Goal: Information Seeking & Learning: Learn about a topic

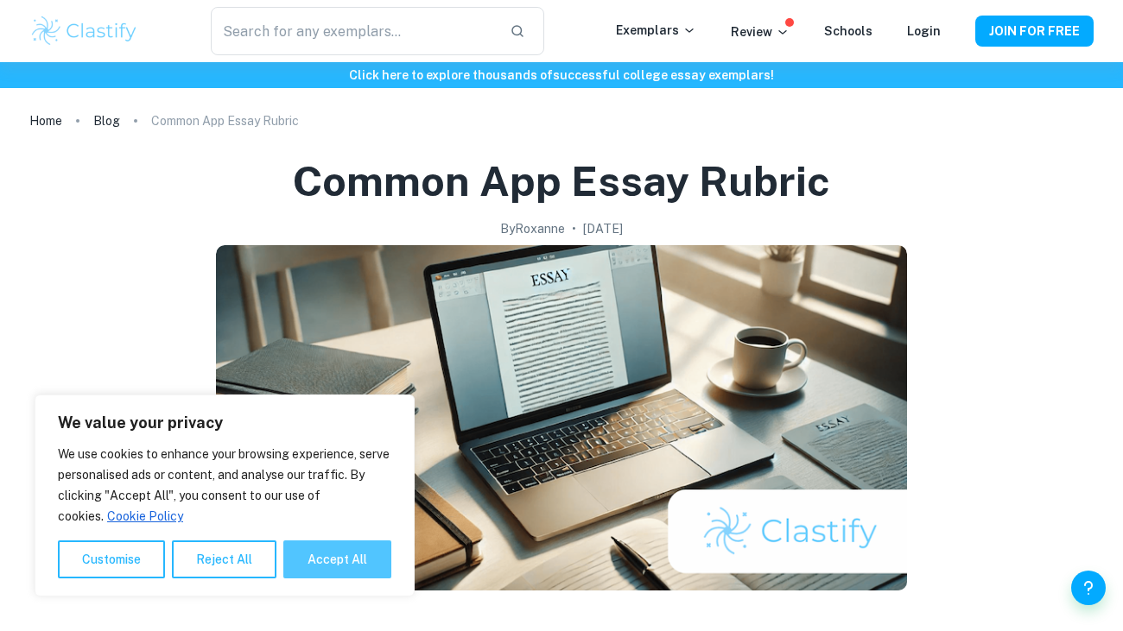
click at [331, 569] on button "Accept All" at bounding box center [337, 560] width 108 height 38
checkbox input "true"
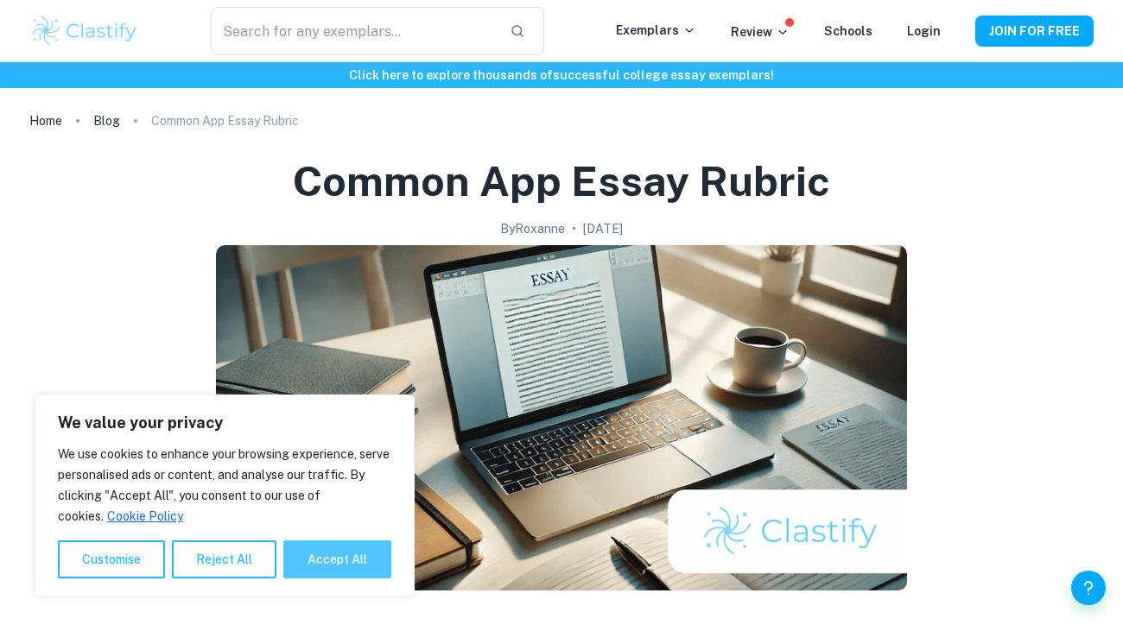
checkbox input "true"
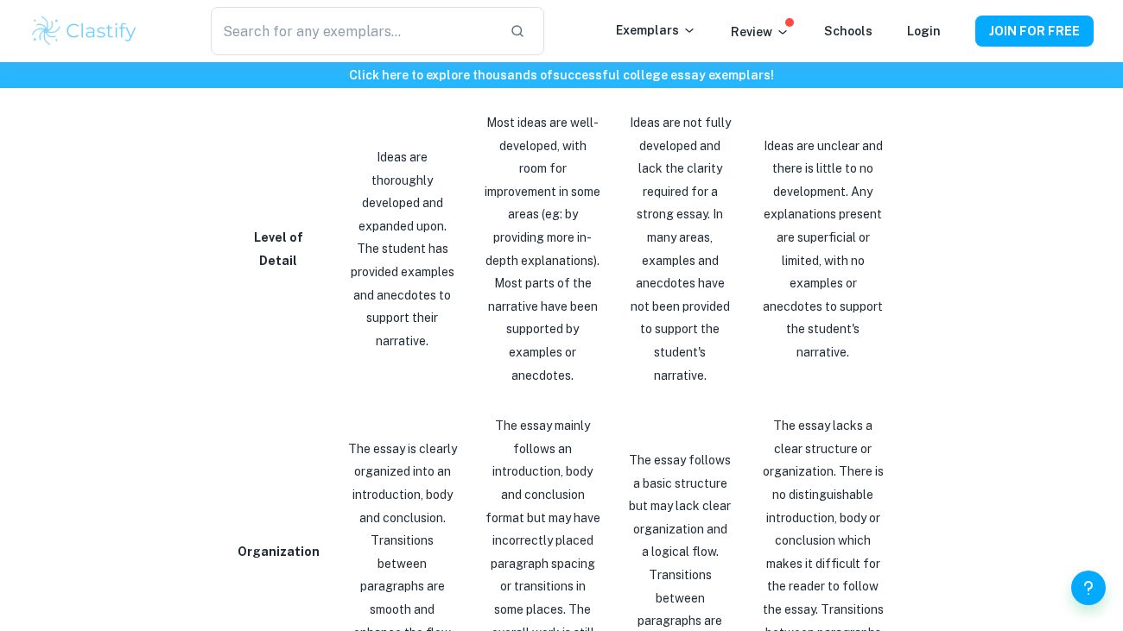
scroll to position [1796, 0]
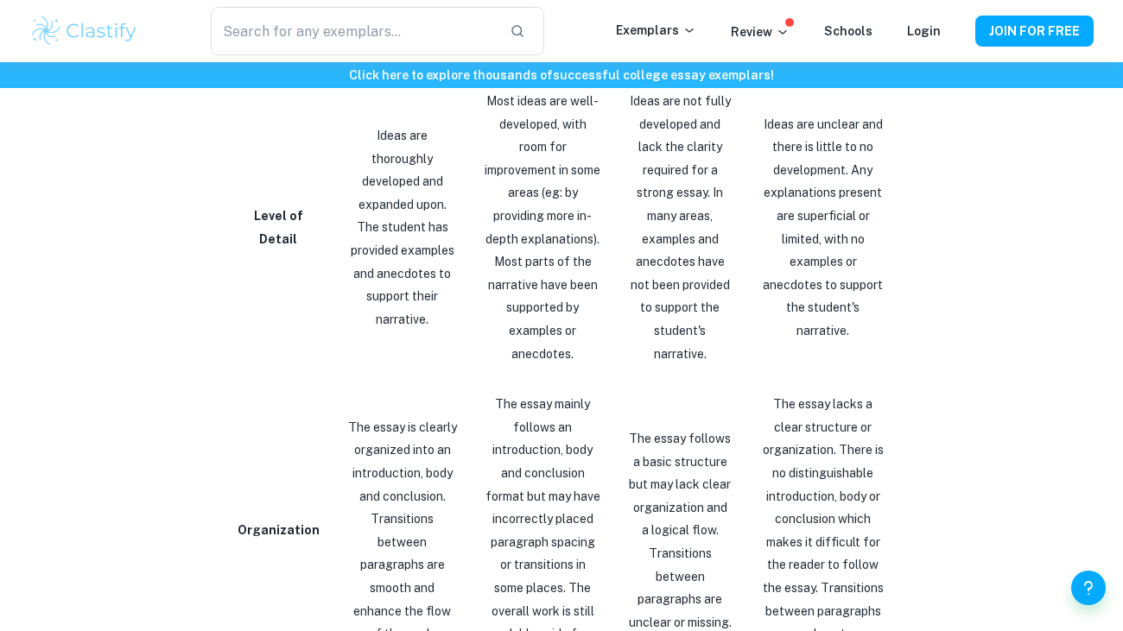
click at [390, 269] on p "Ideas are thoroughly developed and expanded upon. The student has provided exam…" at bounding box center [403, 227] width 110 height 206
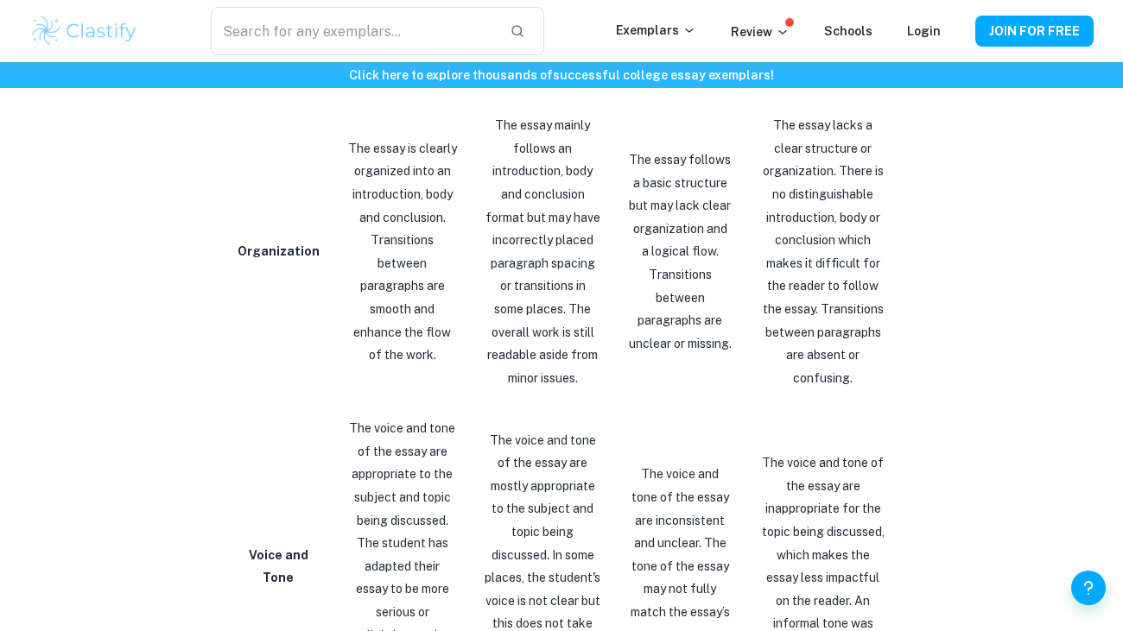
scroll to position [2076, 0]
click at [365, 274] on p "The essay is clearly organized into an introduction, body and conclusion. Trans…" at bounding box center [403, 251] width 110 height 230
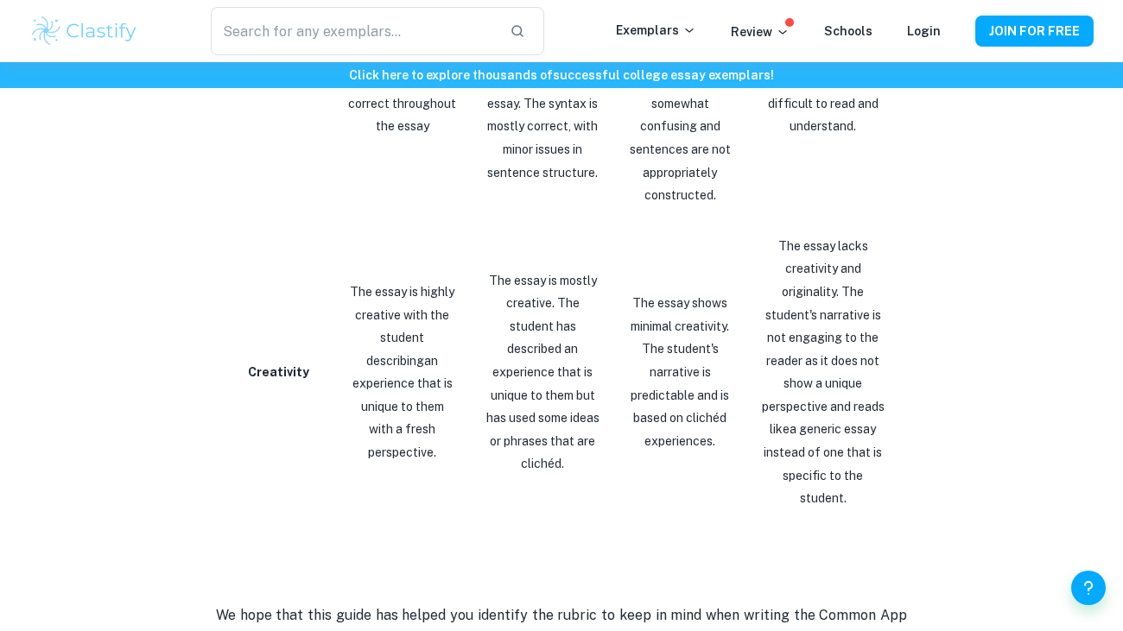
scroll to position [2914, 0]
